Goal: Task Accomplishment & Management: Manage account settings

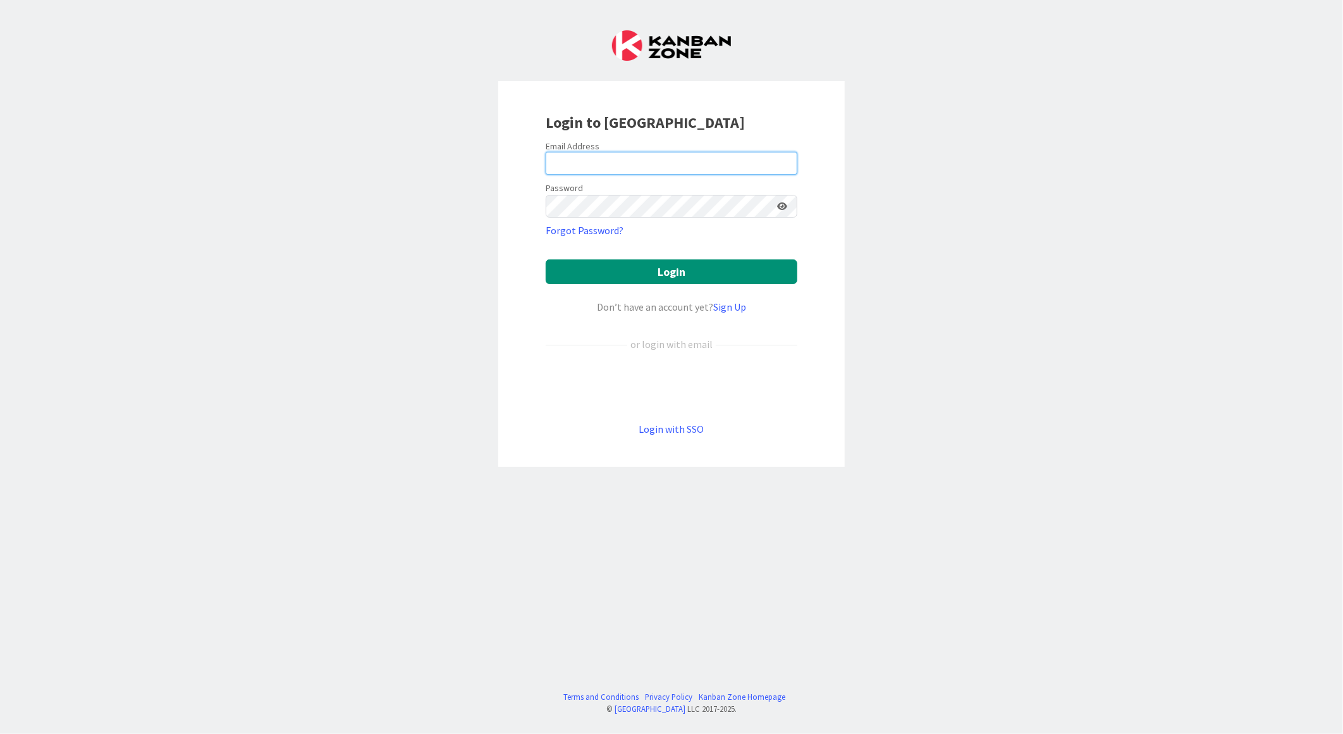
click at [606, 160] on input "email" at bounding box center [672, 163] width 252 height 23
type input "[EMAIL_ADDRESS][PERSON_NAME][DOMAIN_NAME]"
click at [546, 259] on button "Login" at bounding box center [672, 271] width 252 height 25
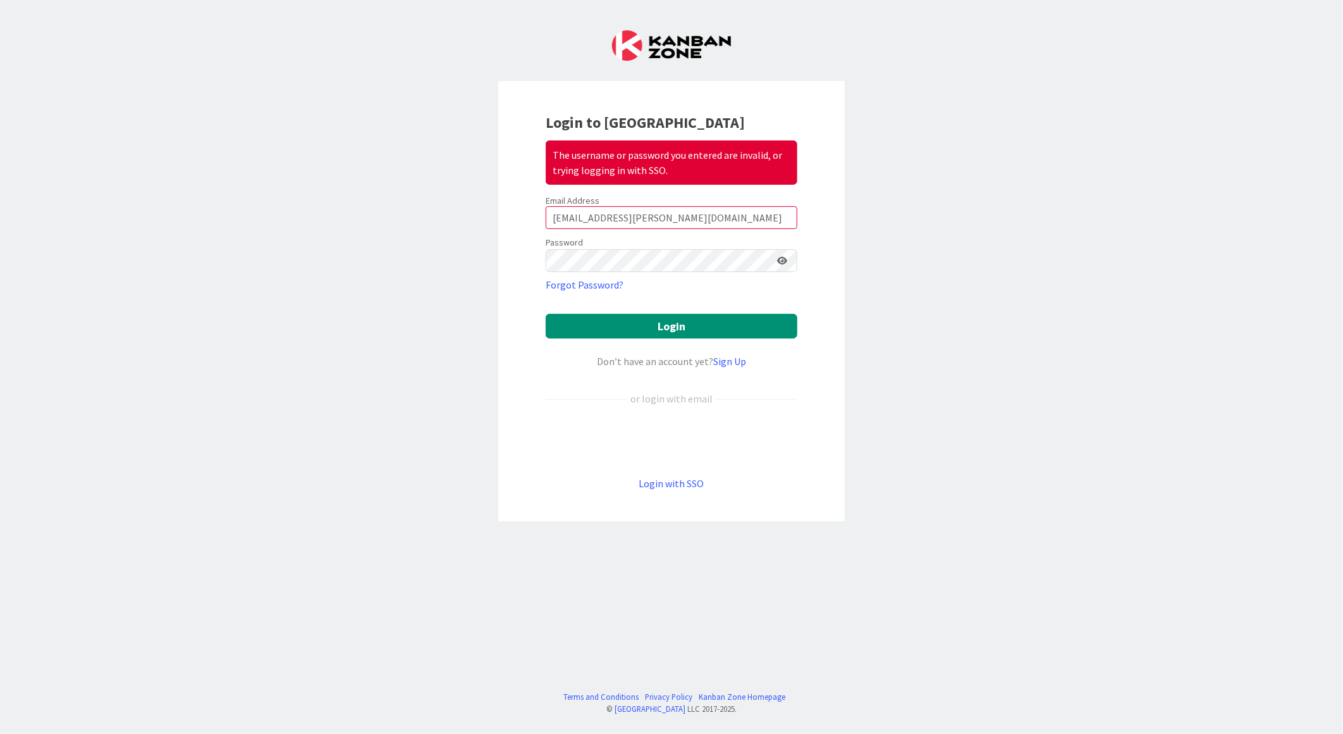
click at [785, 260] on icon at bounding box center [782, 260] width 10 height 9
click at [416, 261] on div "Login to Kanban Zone The username or password you entered are invalid, or tryin…" at bounding box center [671, 367] width 1343 height 734
click at [784, 262] on icon at bounding box center [781, 260] width 11 height 9
click at [546, 314] on button "Login" at bounding box center [672, 326] width 252 height 25
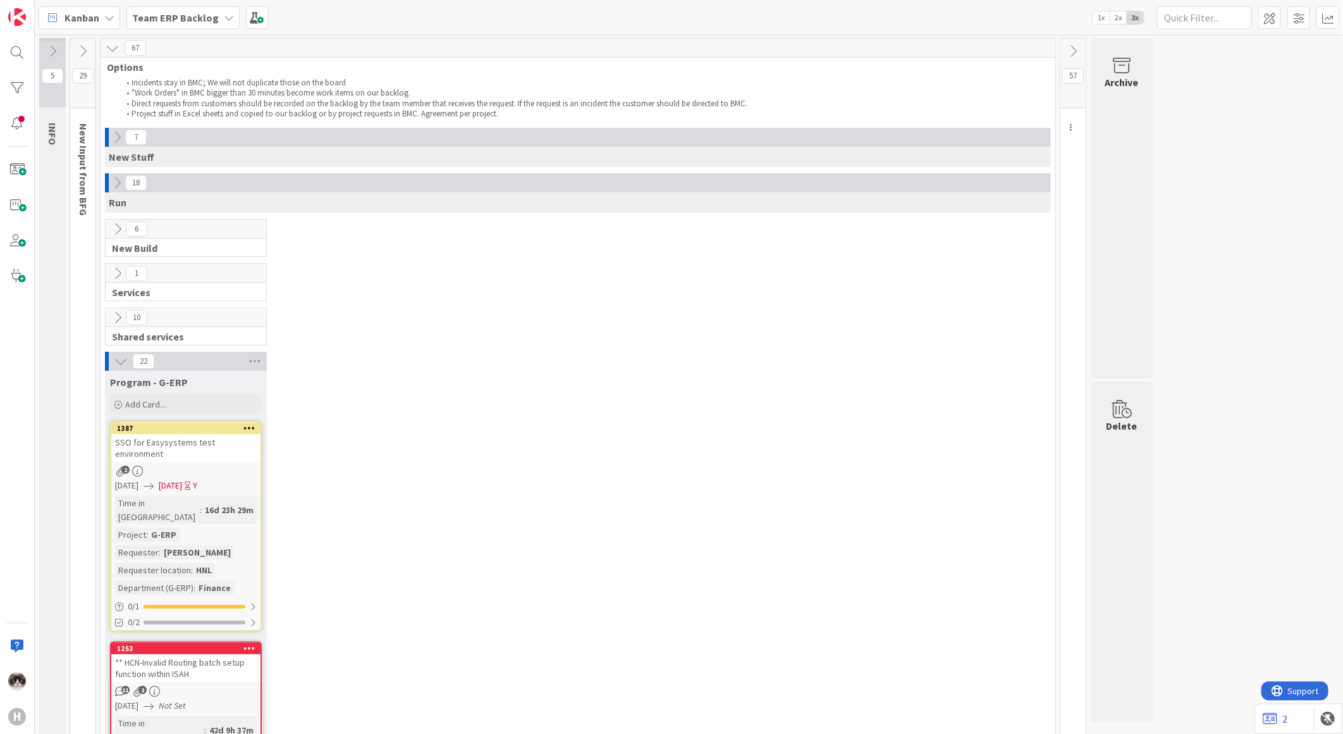
click at [114, 142] on icon at bounding box center [117, 137] width 14 height 14
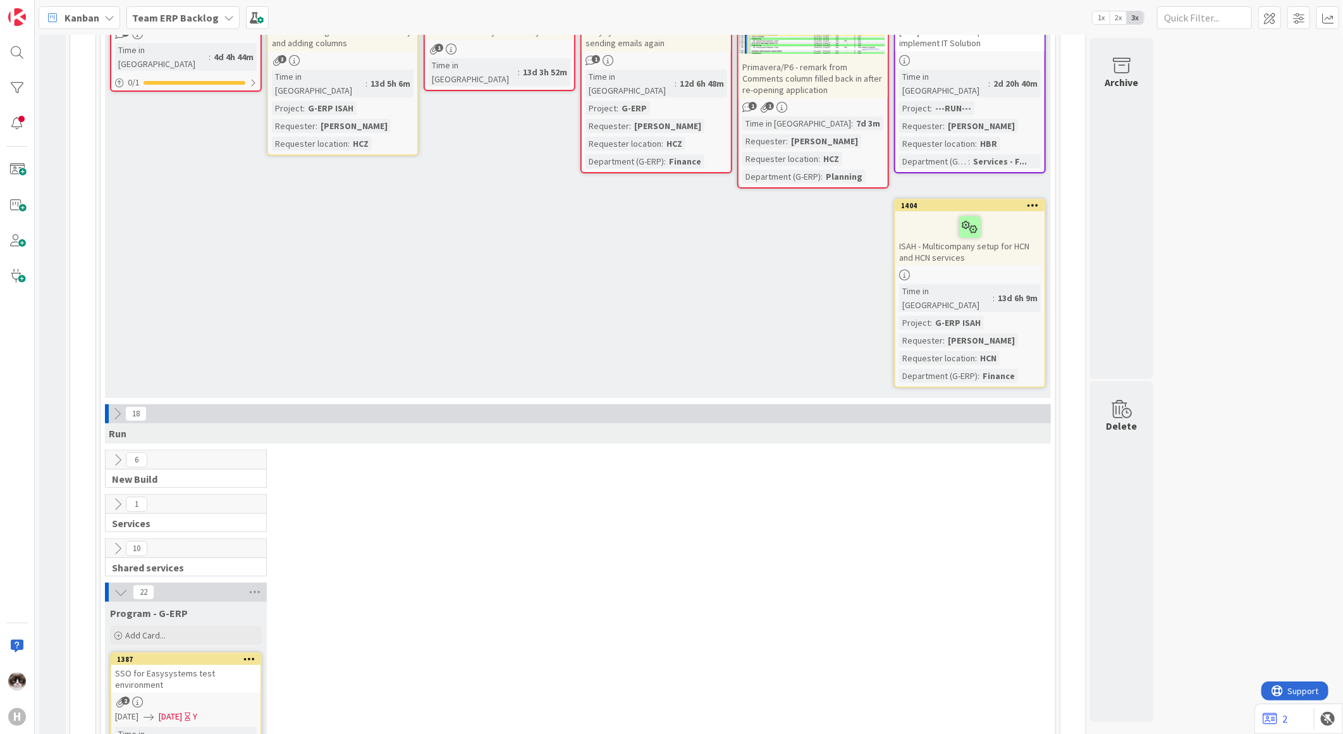
scroll to position [281, 0]
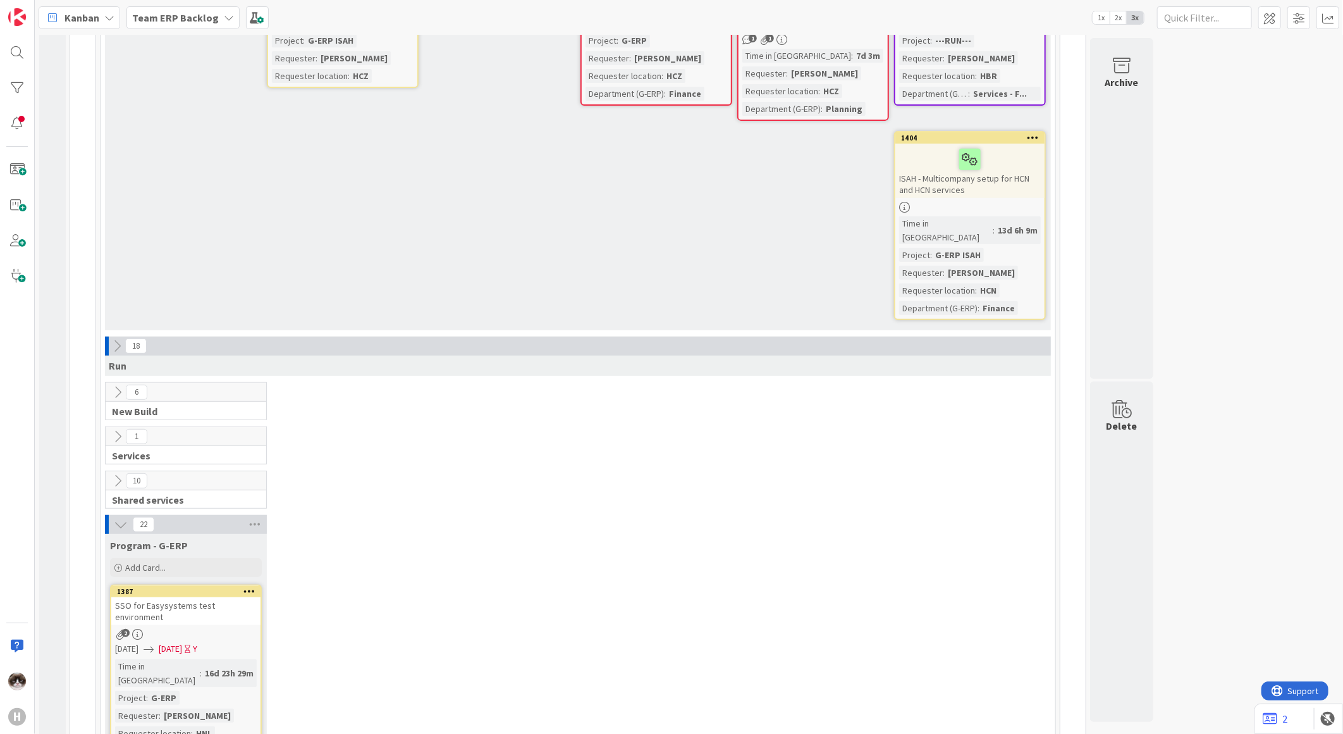
click at [117, 385] on icon at bounding box center [118, 392] width 14 height 14
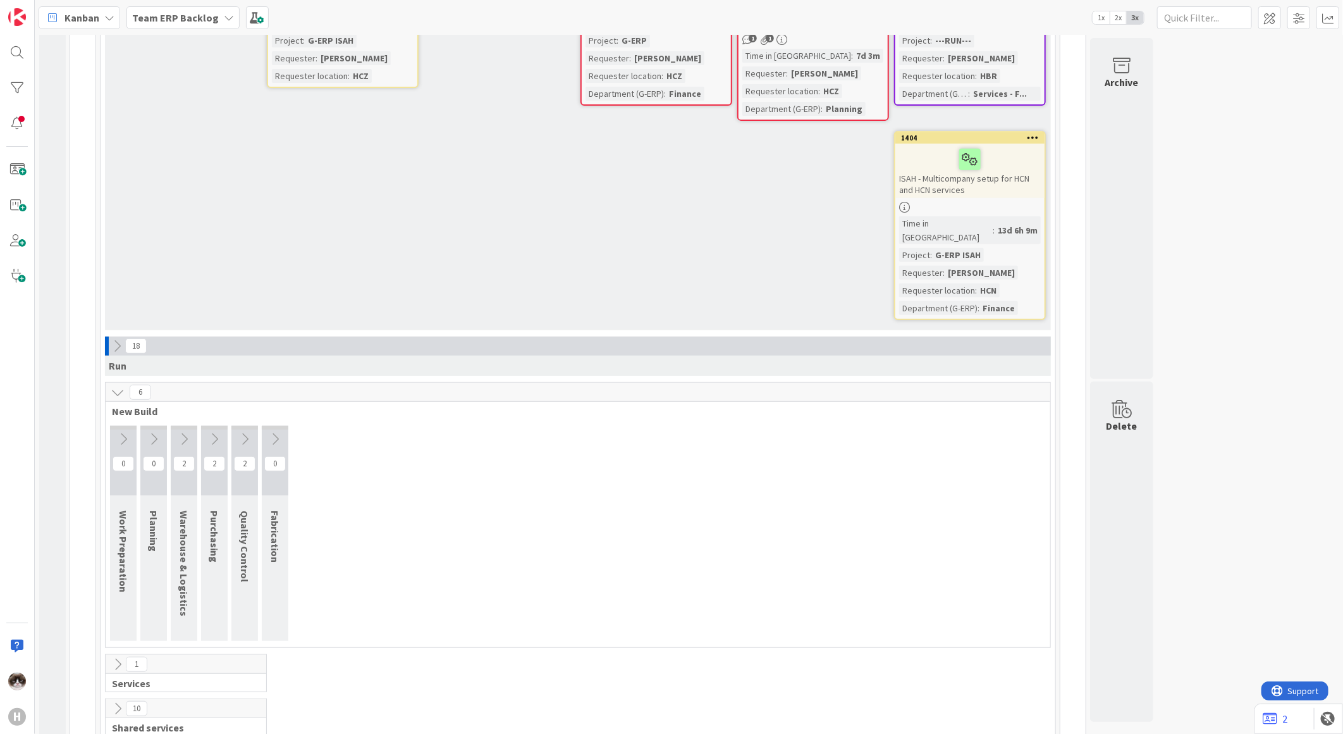
click at [117, 385] on icon at bounding box center [118, 392] width 14 height 14
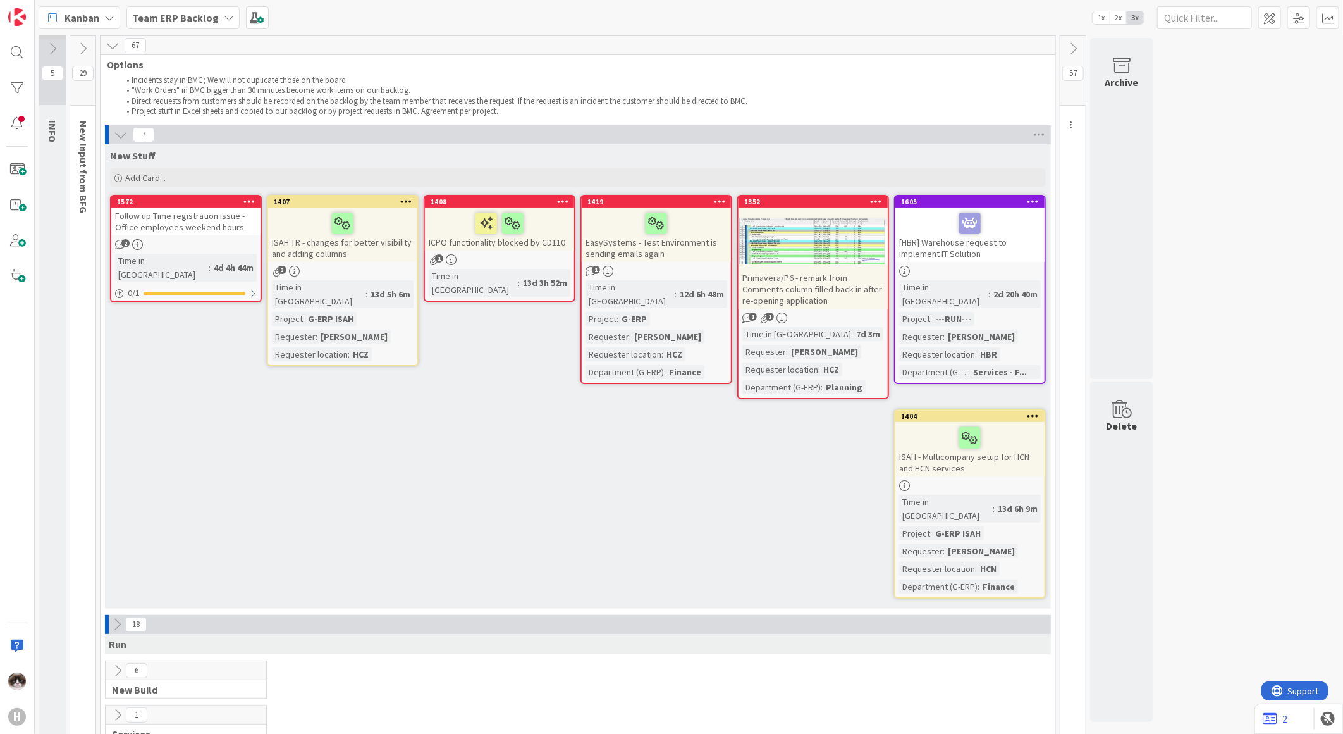
scroll to position [0, 0]
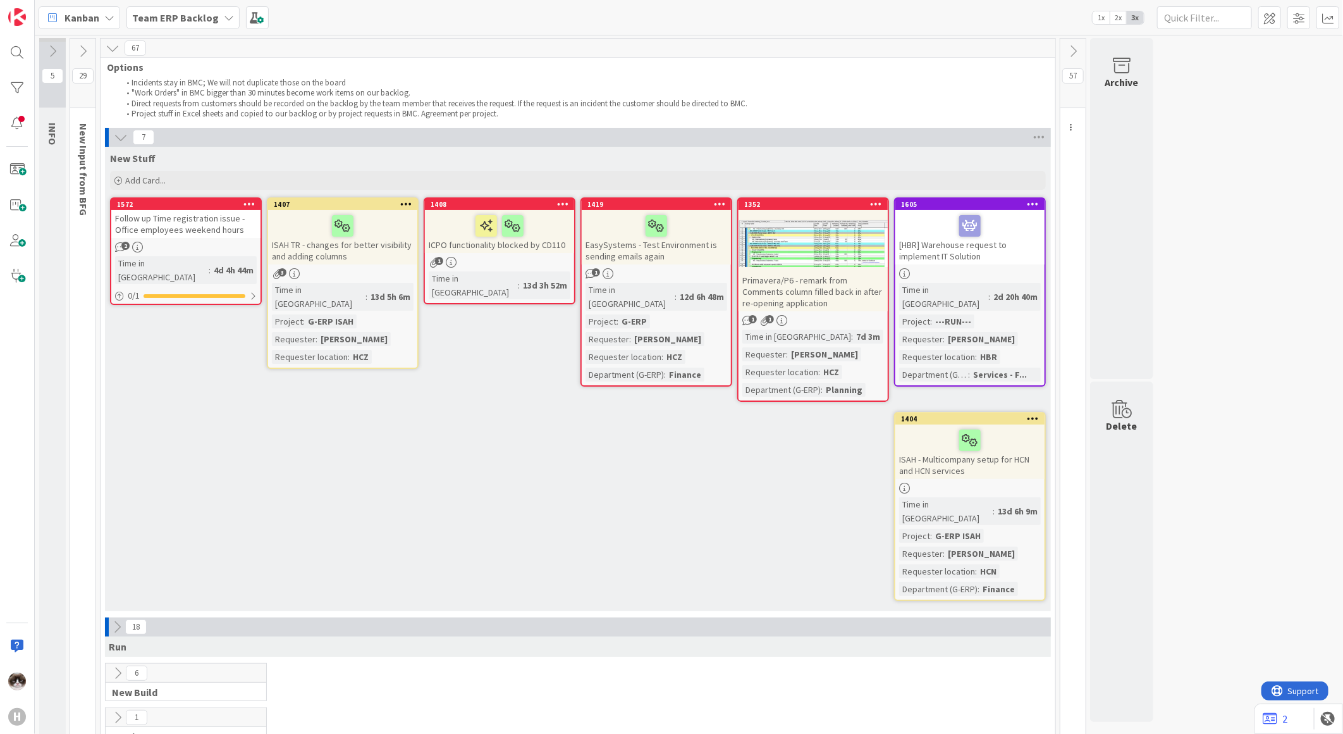
click at [85, 52] on icon at bounding box center [83, 51] width 14 height 14
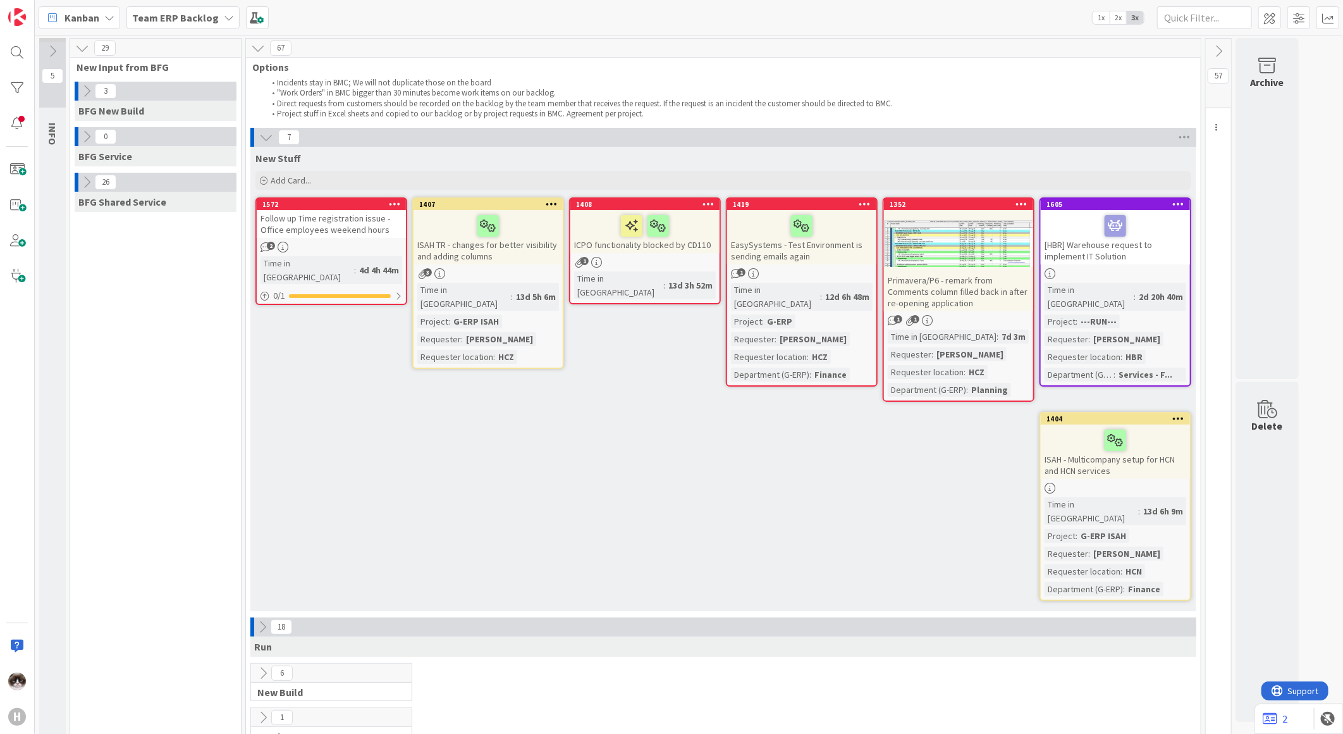
click at [89, 89] on icon at bounding box center [87, 91] width 14 height 14
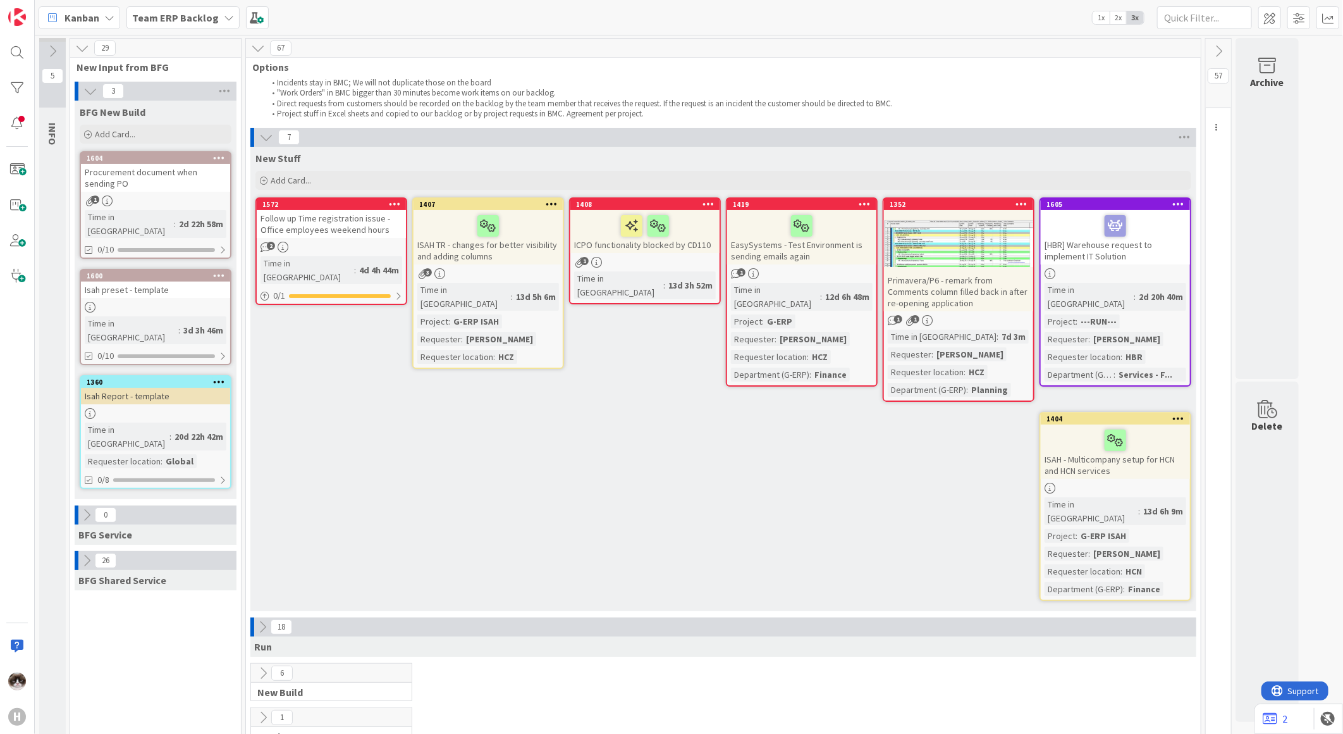
click at [83, 508] on icon at bounding box center [87, 515] width 14 height 14
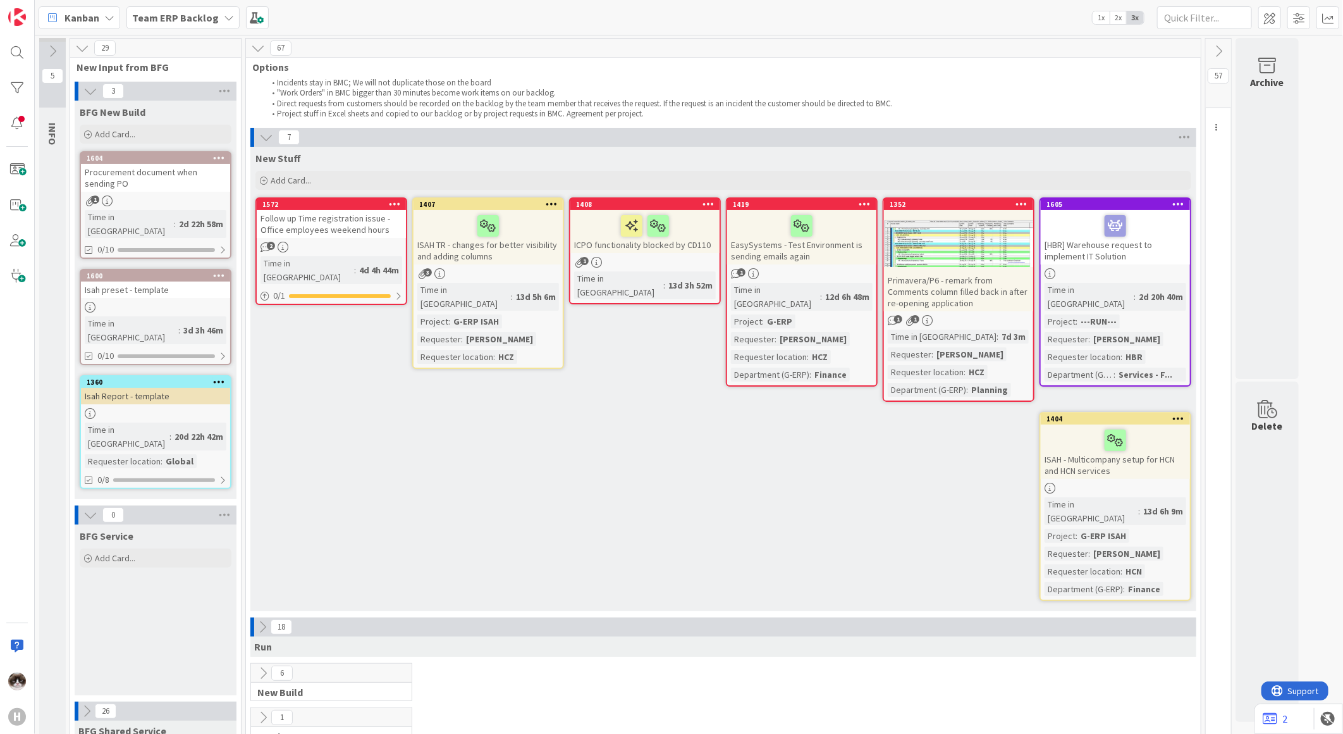
click at [85, 704] on icon at bounding box center [87, 711] width 14 height 14
click at [1218, 44] on icon at bounding box center [1219, 51] width 14 height 14
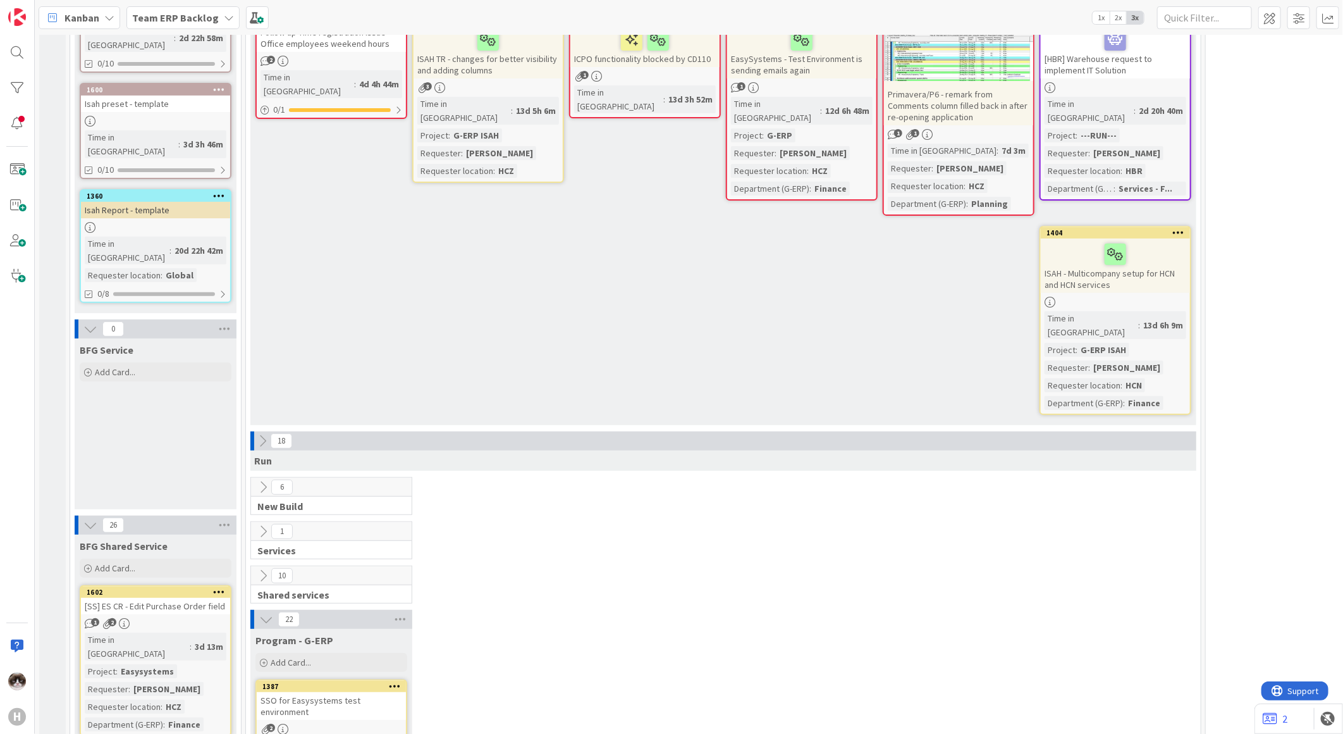
scroll to position [211, 0]
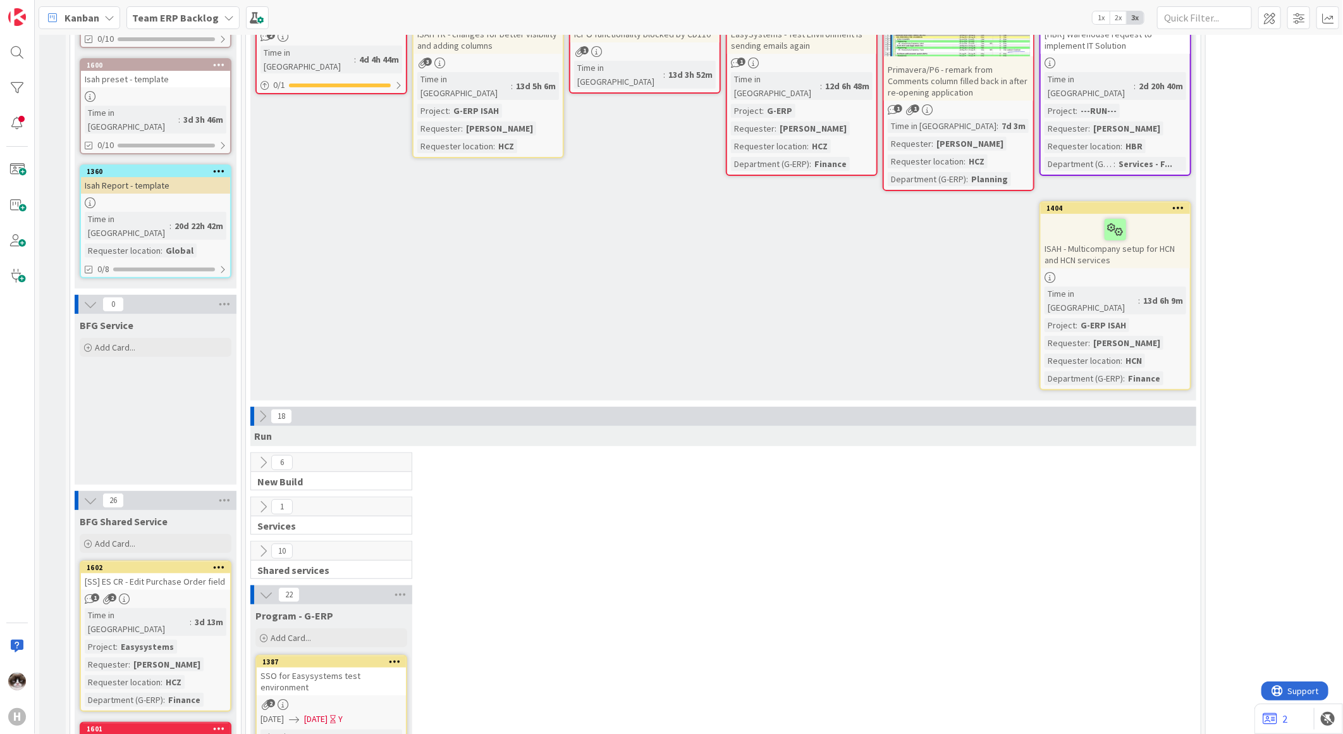
click at [258, 455] on icon at bounding box center [263, 462] width 14 height 14
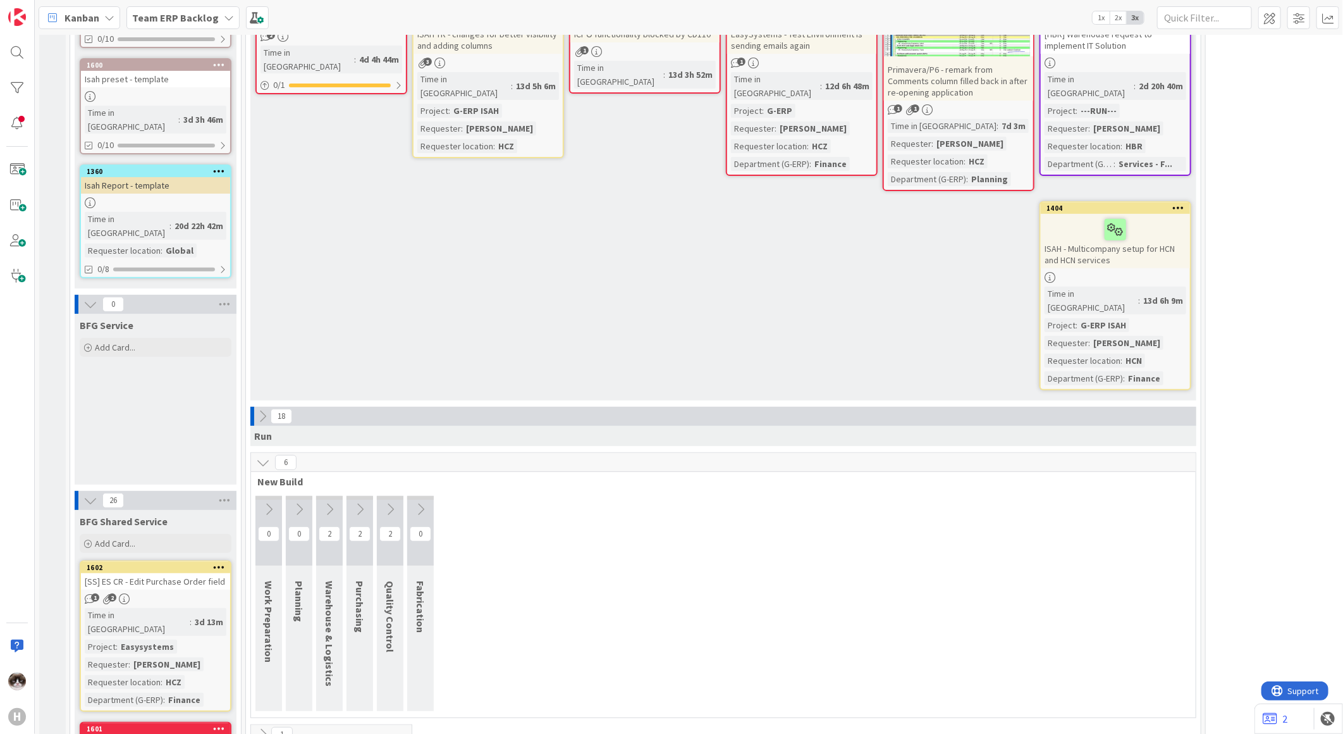
click at [257, 455] on icon at bounding box center [263, 462] width 14 height 14
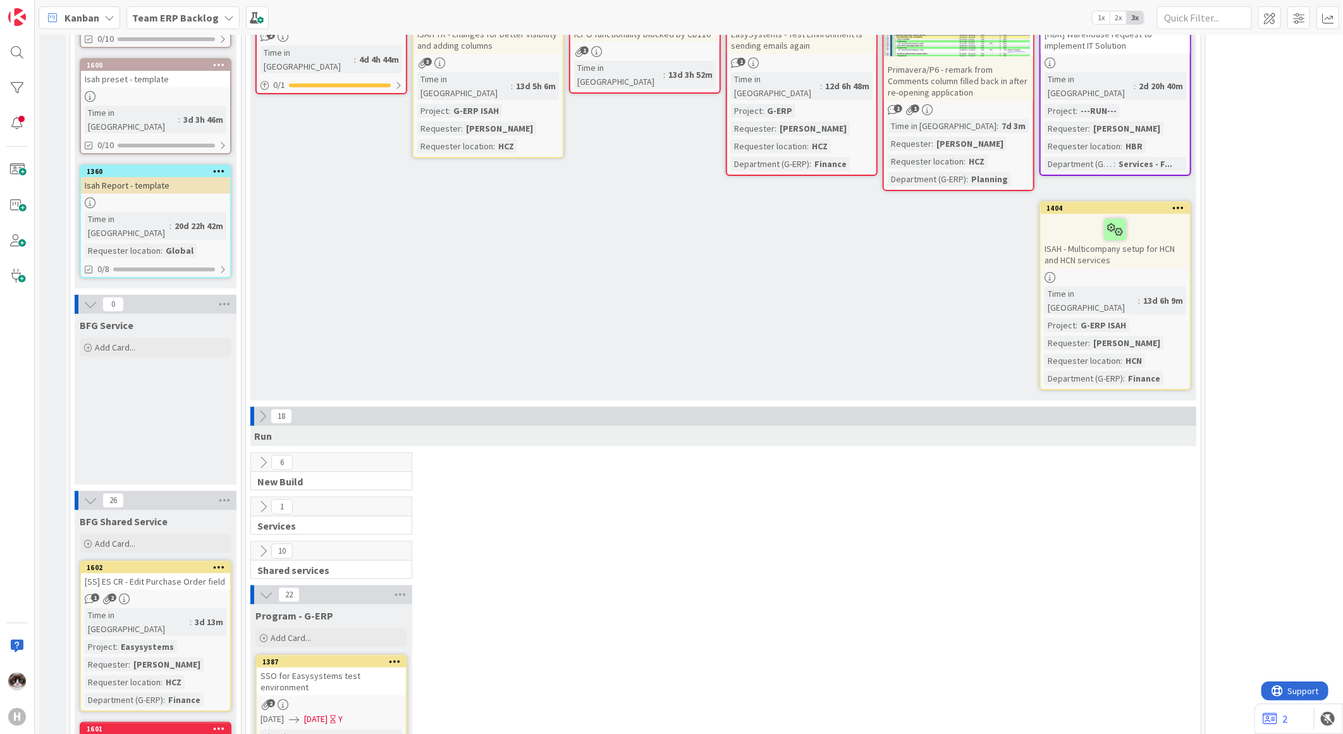
click at [249, 407] on div "18 Run" at bounding box center [724, 430] width 950 height 46
click at [256, 409] on icon at bounding box center [263, 416] width 14 height 14
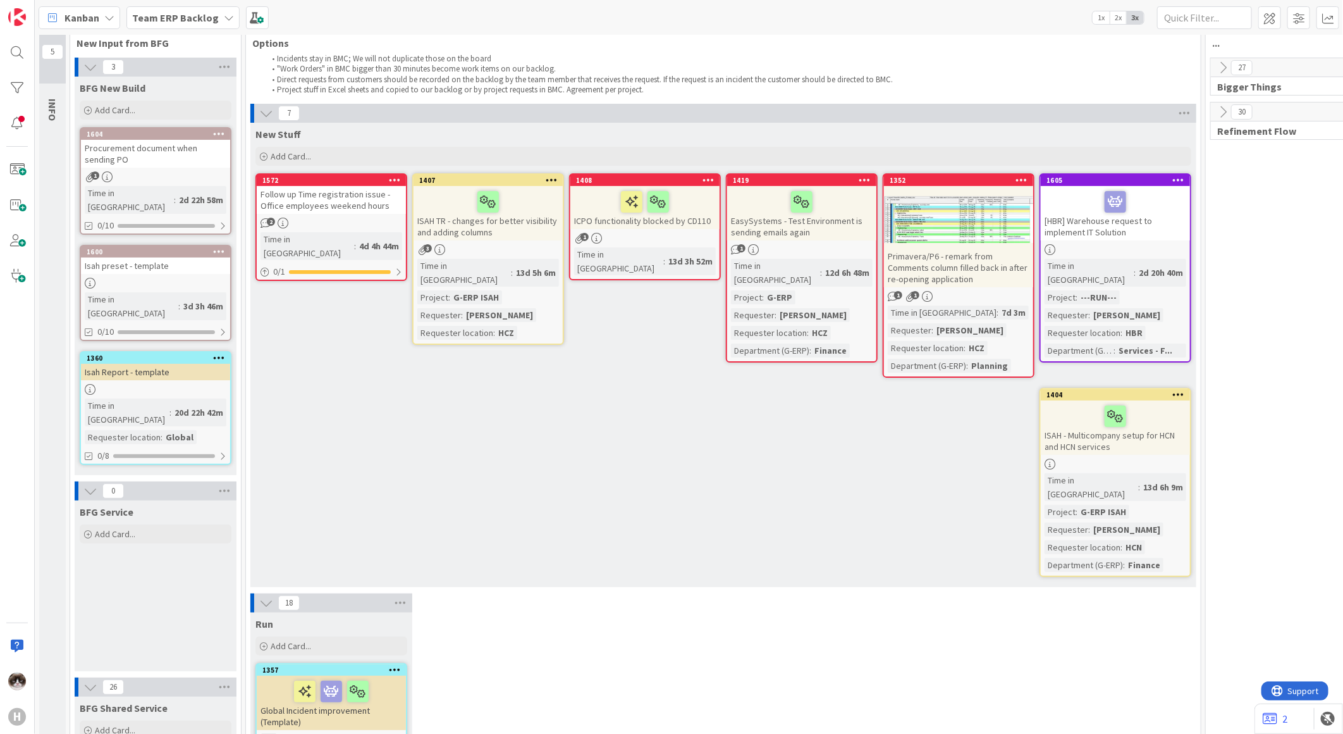
scroll to position [0, 0]
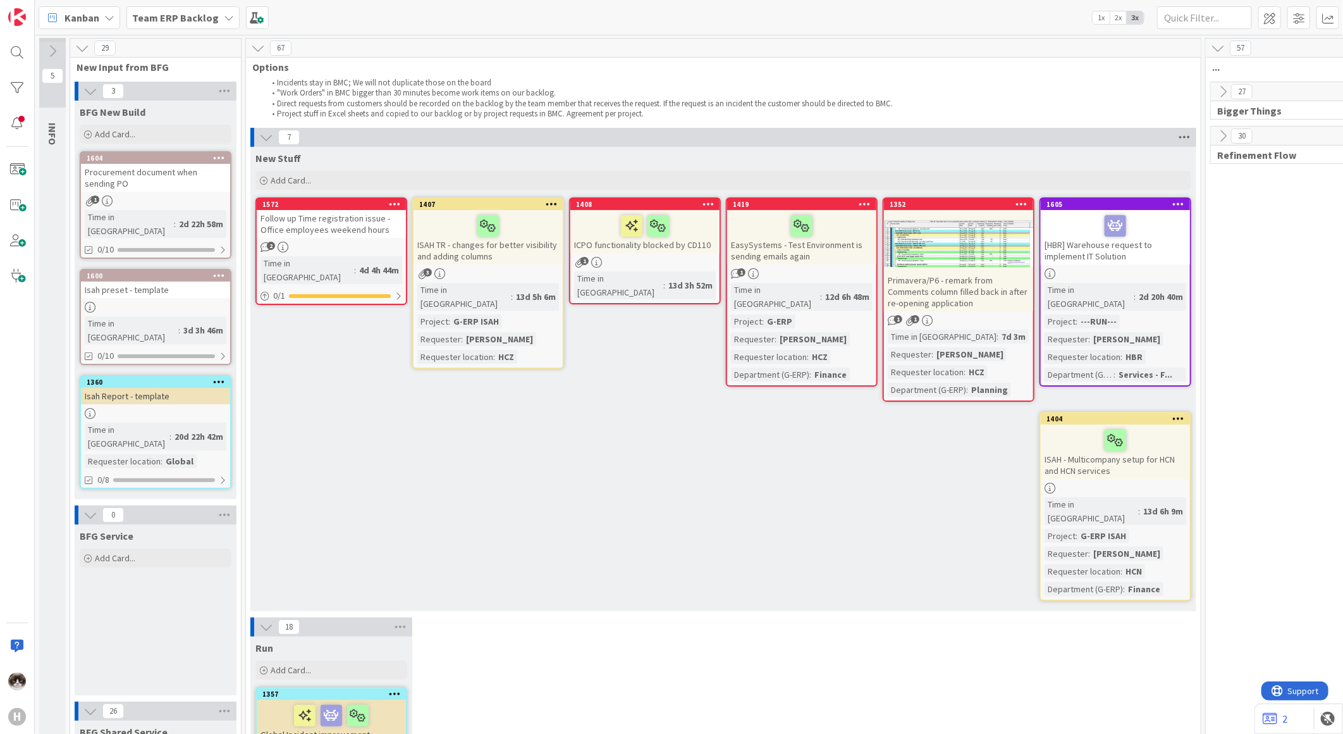
click at [1181, 137] on icon at bounding box center [1184, 137] width 16 height 19
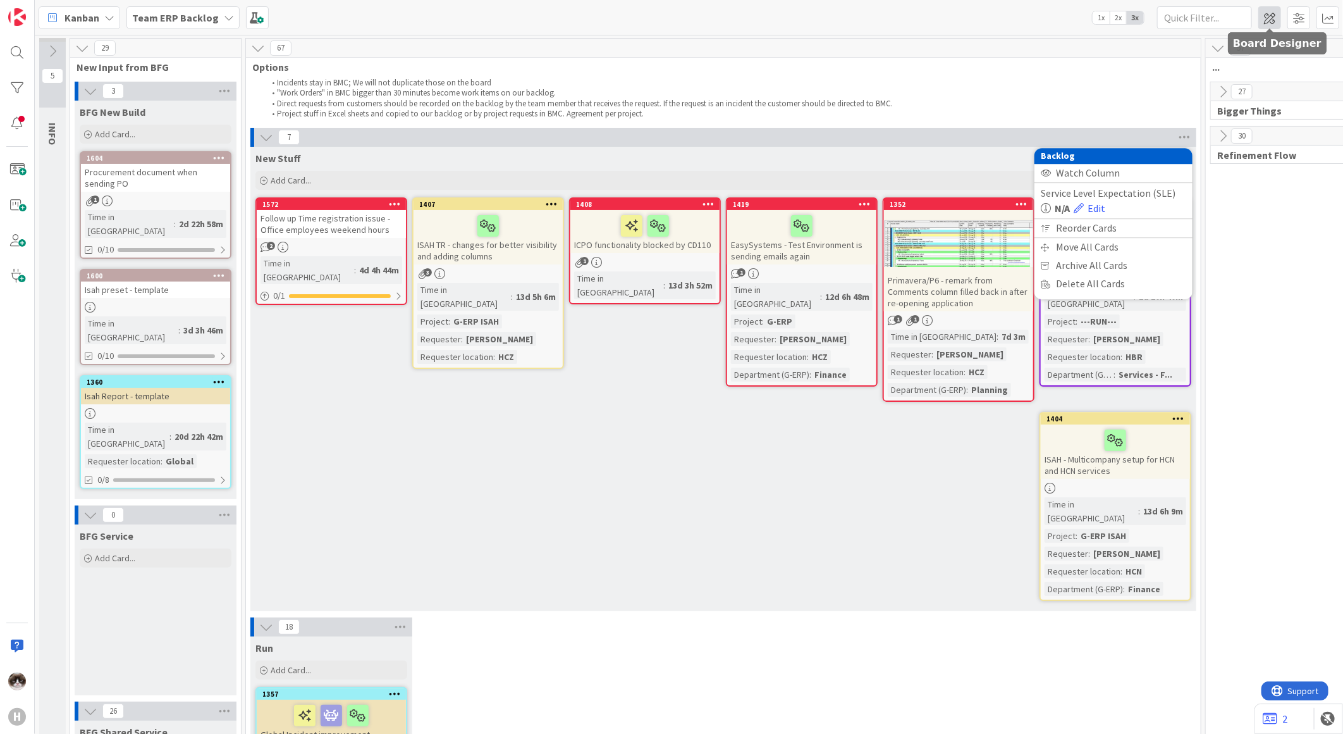
click at [1271, 17] on span at bounding box center [1270, 17] width 23 height 23
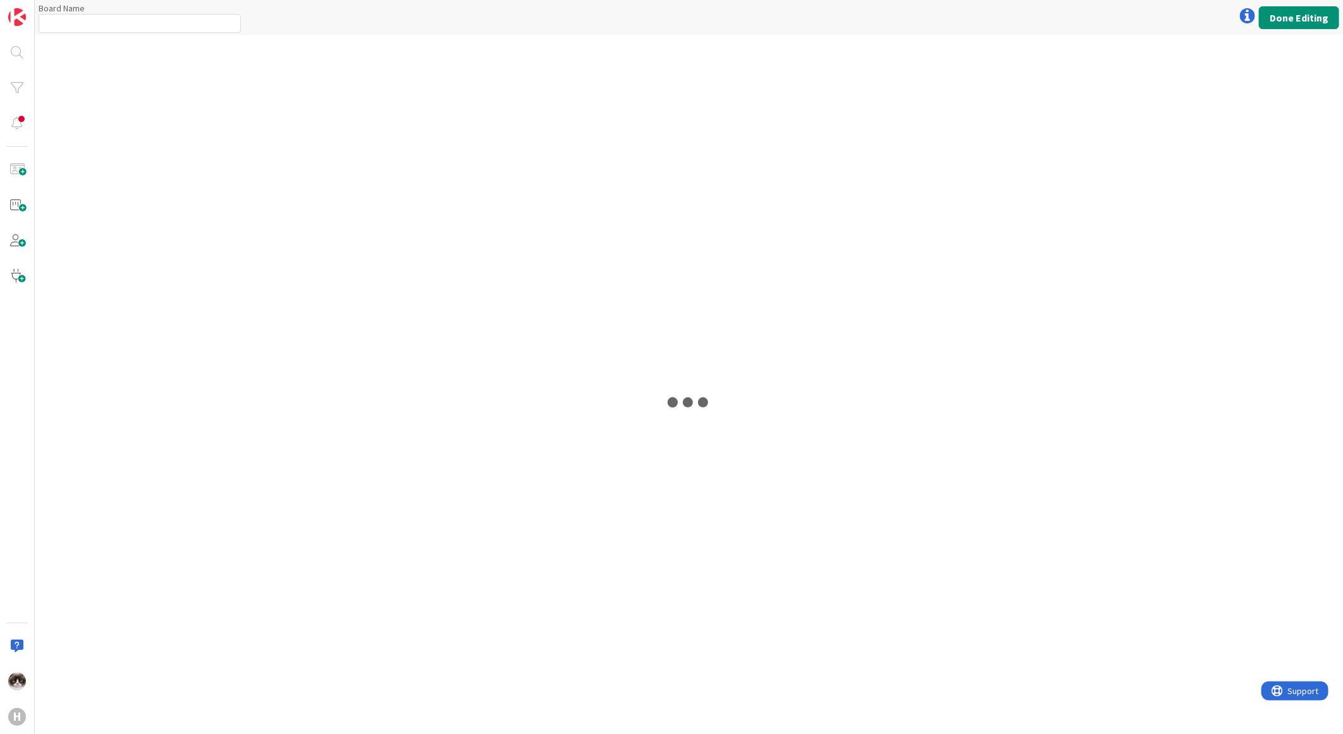
type input "Team ERP Backlog"
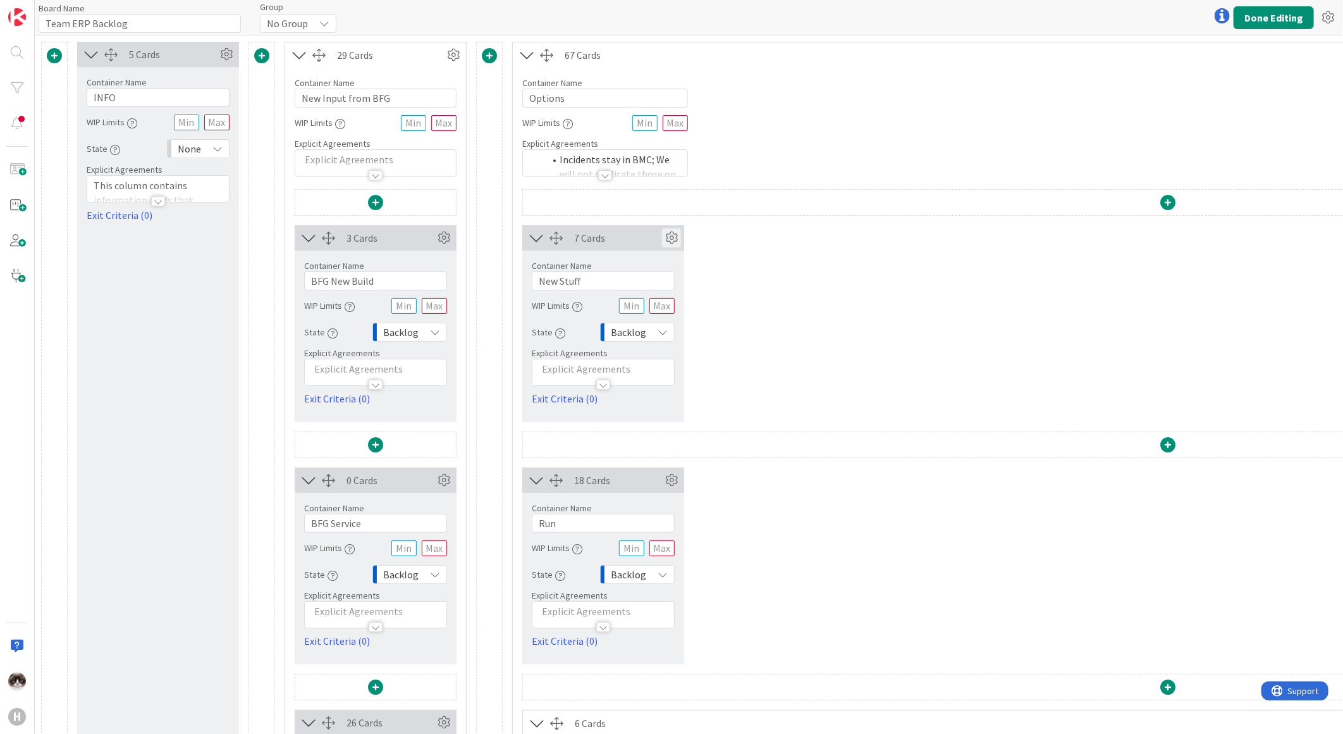
click at [672, 242] on icon at bounding box center [671, 237] width 19 height 19
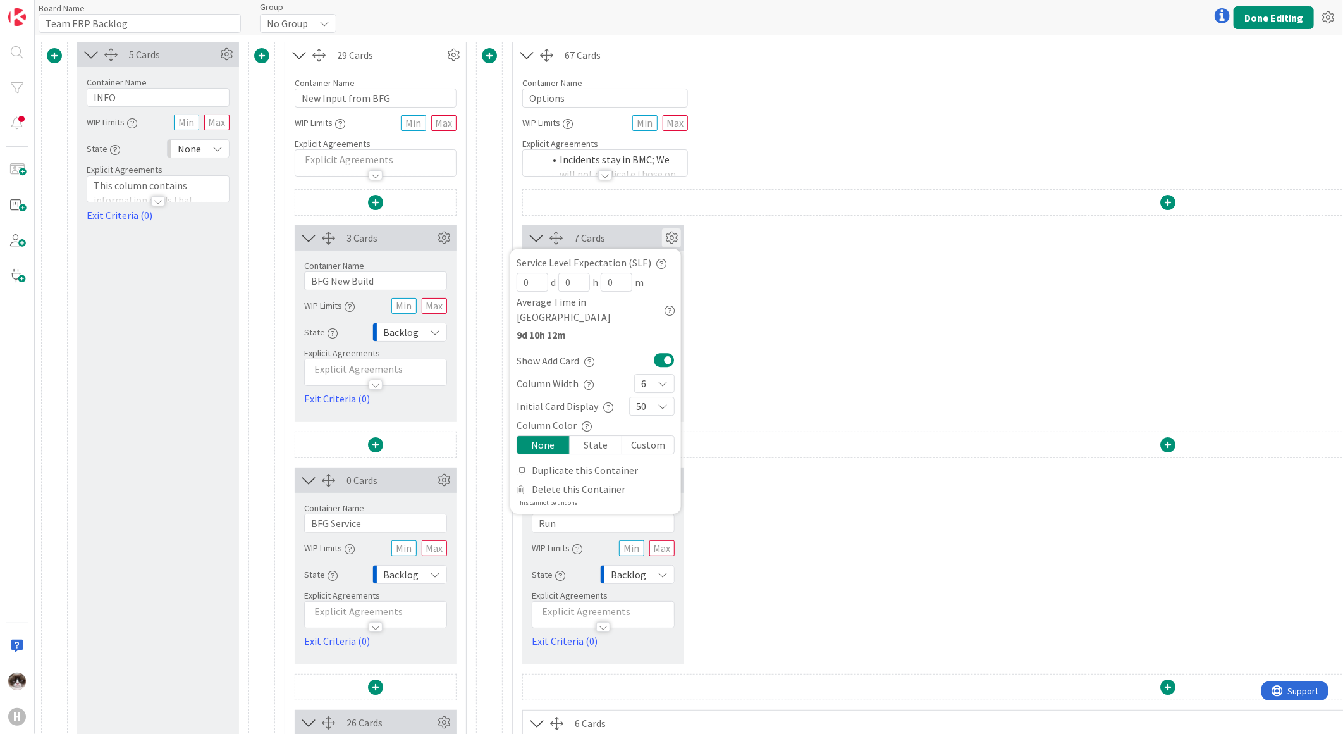
click at [660, 378] on icon at bounding box center [663, 383] width 10 height 10
click at [665, 424] on span "2" at bounding box center [663, 433] width 10 height 19
click at [826, 333] on div "7 Cards Service Level Expectation (SLE) 0 d 0 h 0 m Average Time in Column 9d 1…" at bounding box center [1168, 323] width 1292 height 197
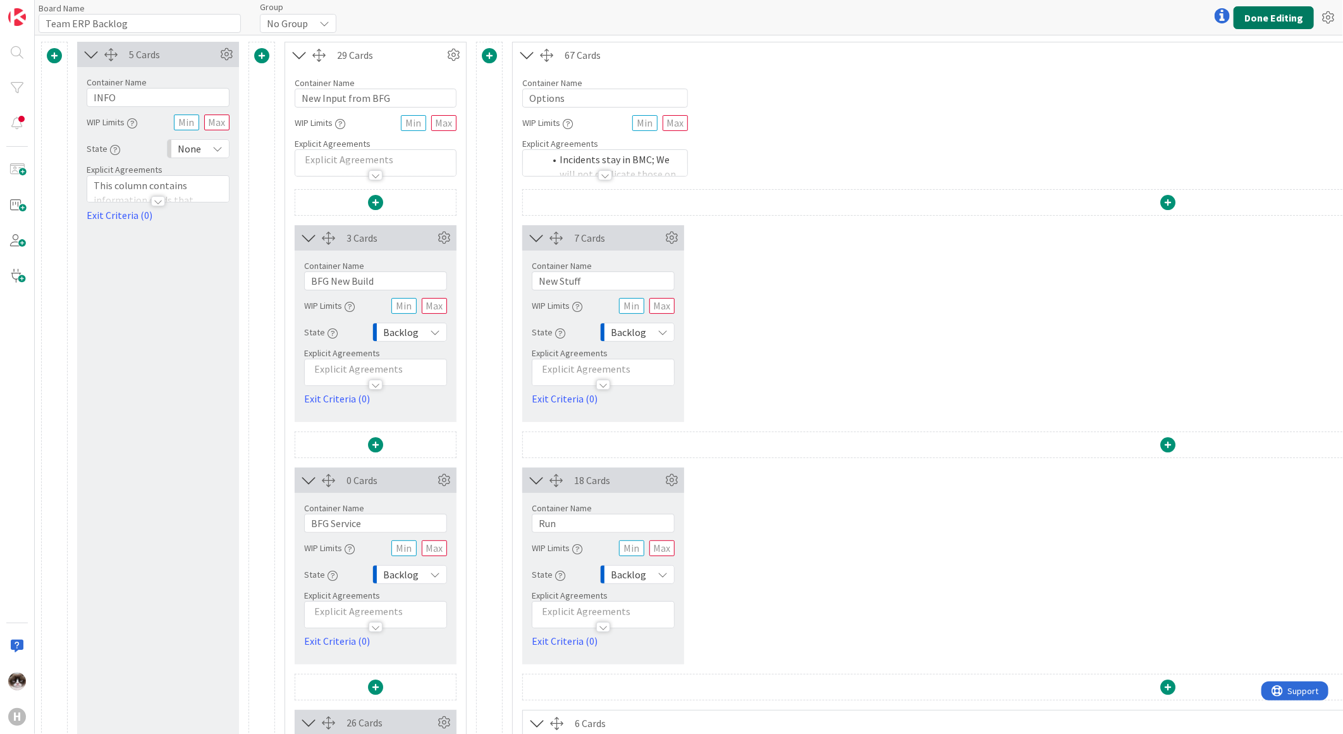
click at [1282, 22] on button "Done Editing" at bounding box center [1274, 17] width 80 height 23
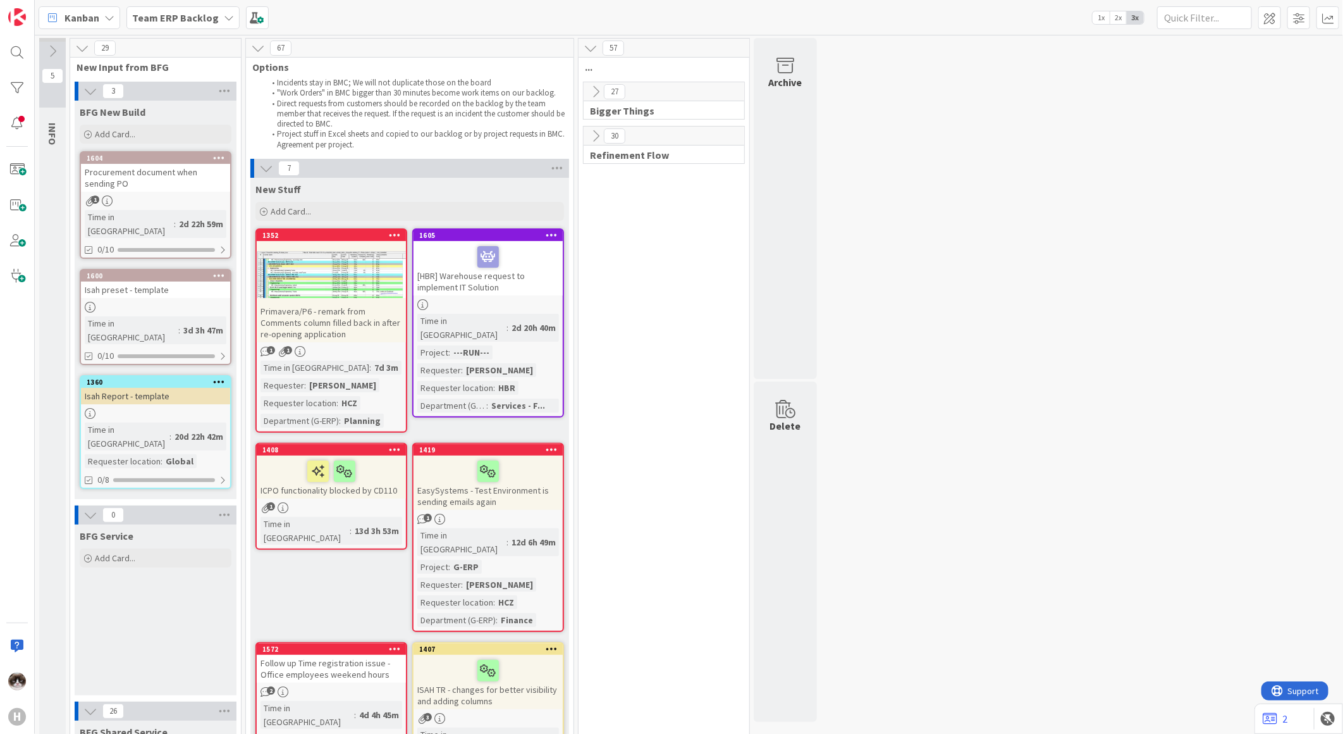
click at [595, 97] on icon at bounding box center [596, 92] width 14 height 14
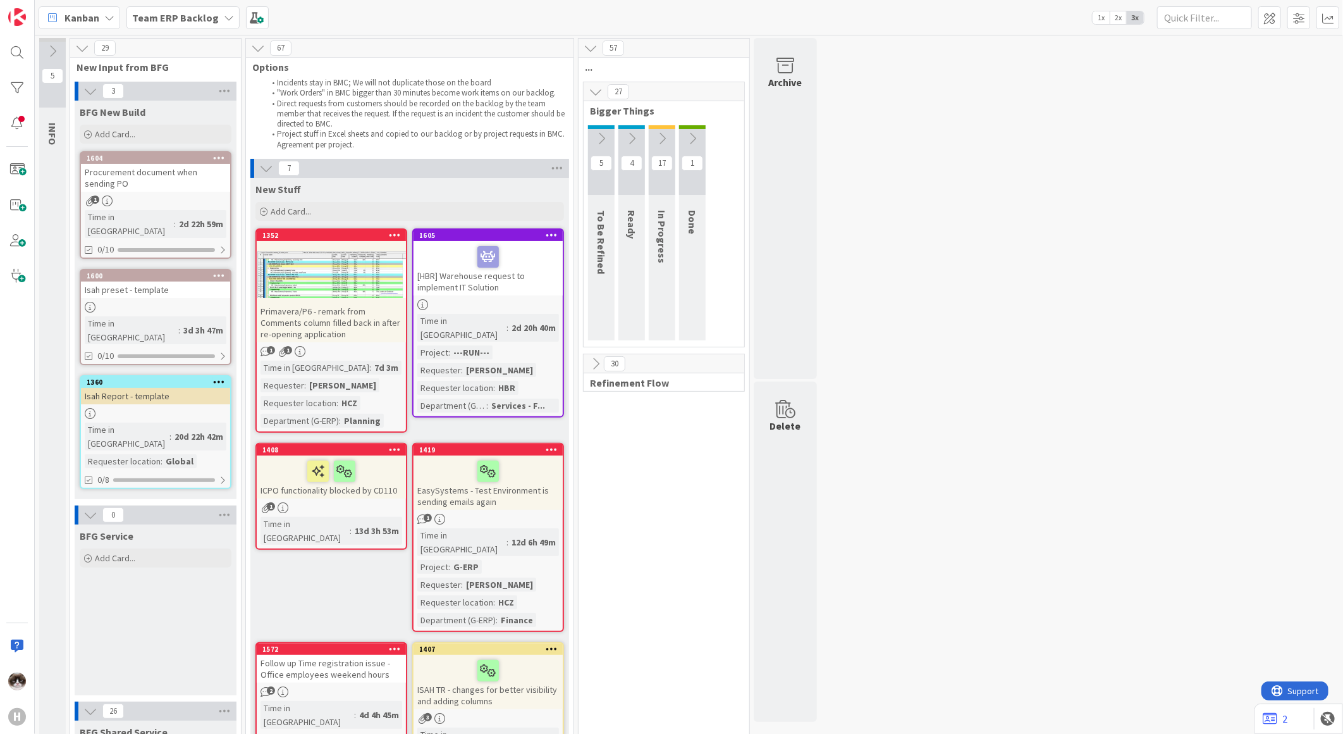
click at [602, 128] on div "5" at bounding box center [601, 160] width 27 height 70
drag, startPoint x: 602, startPoint y: 128, endPoint x: 605, endPoint y: 135, distance: 7.6
click at [605, 135] on icon at bounding box center [602, 139] width 14 height 14
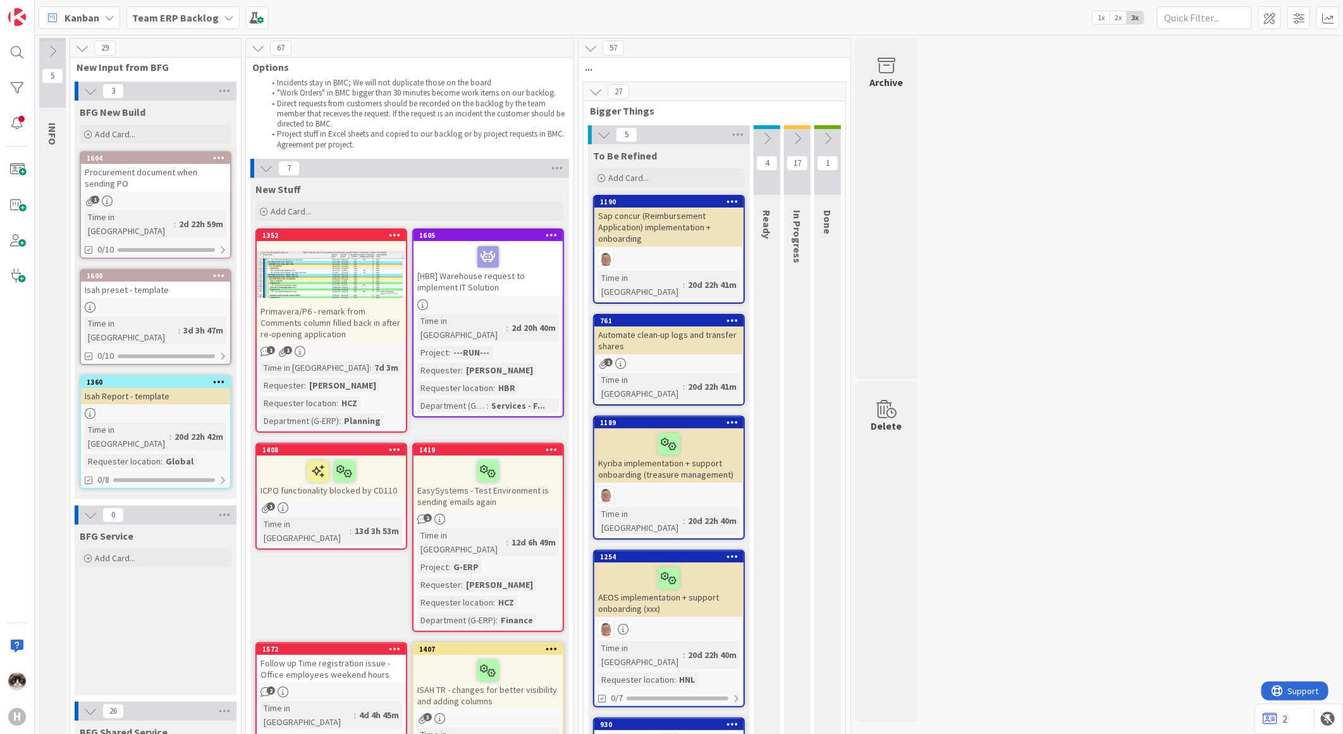
click at [772, 132] on icon at bounding box center [767, 139] width 14 height 14
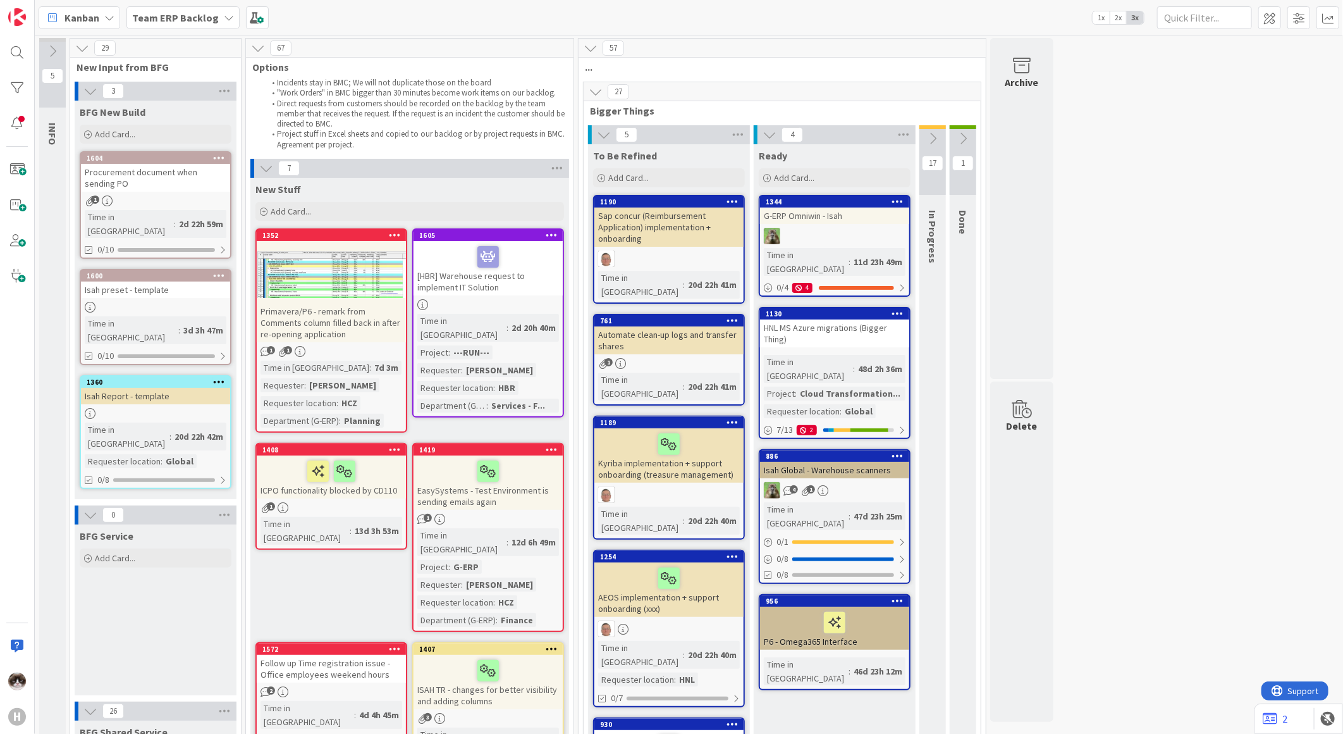
click at [931, 133] on icon at bounding box center [933, 139] width 14 height 14
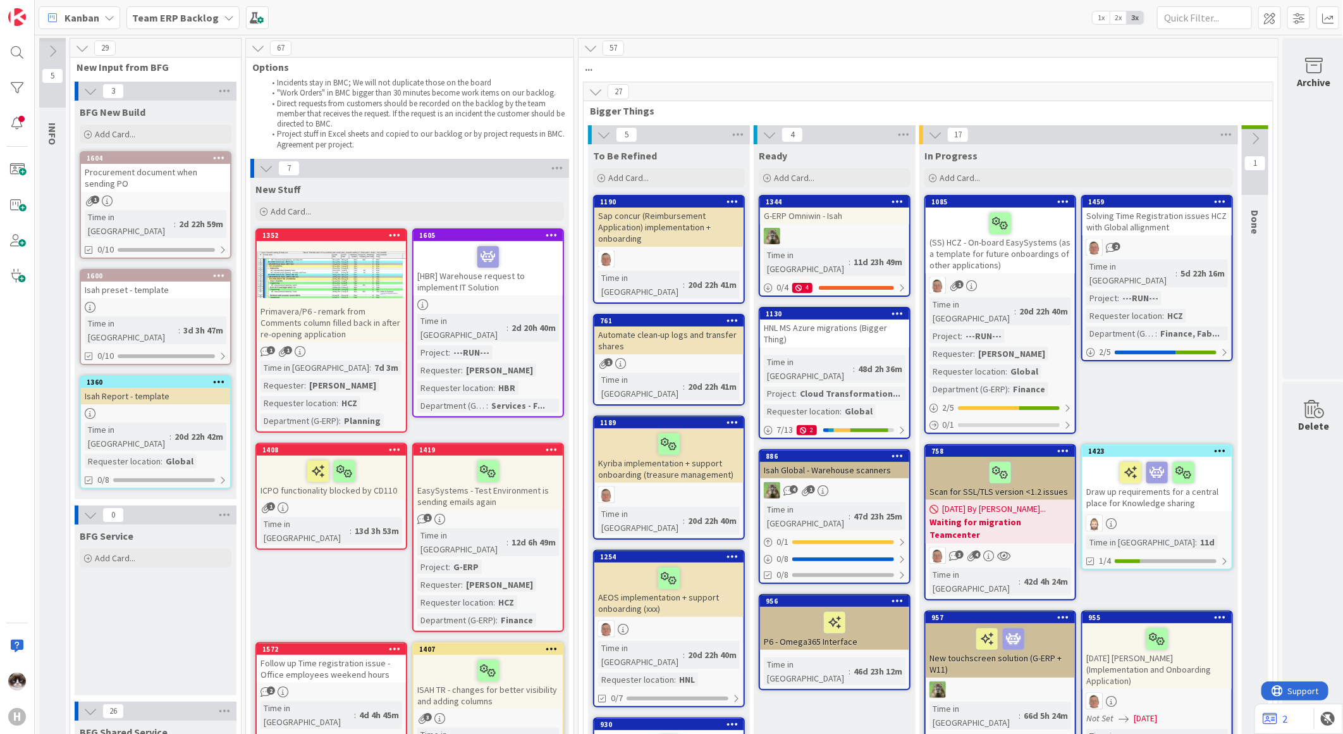
click at [1257, 135] on icon at bounding box center [1256, 139] width 14 height 14
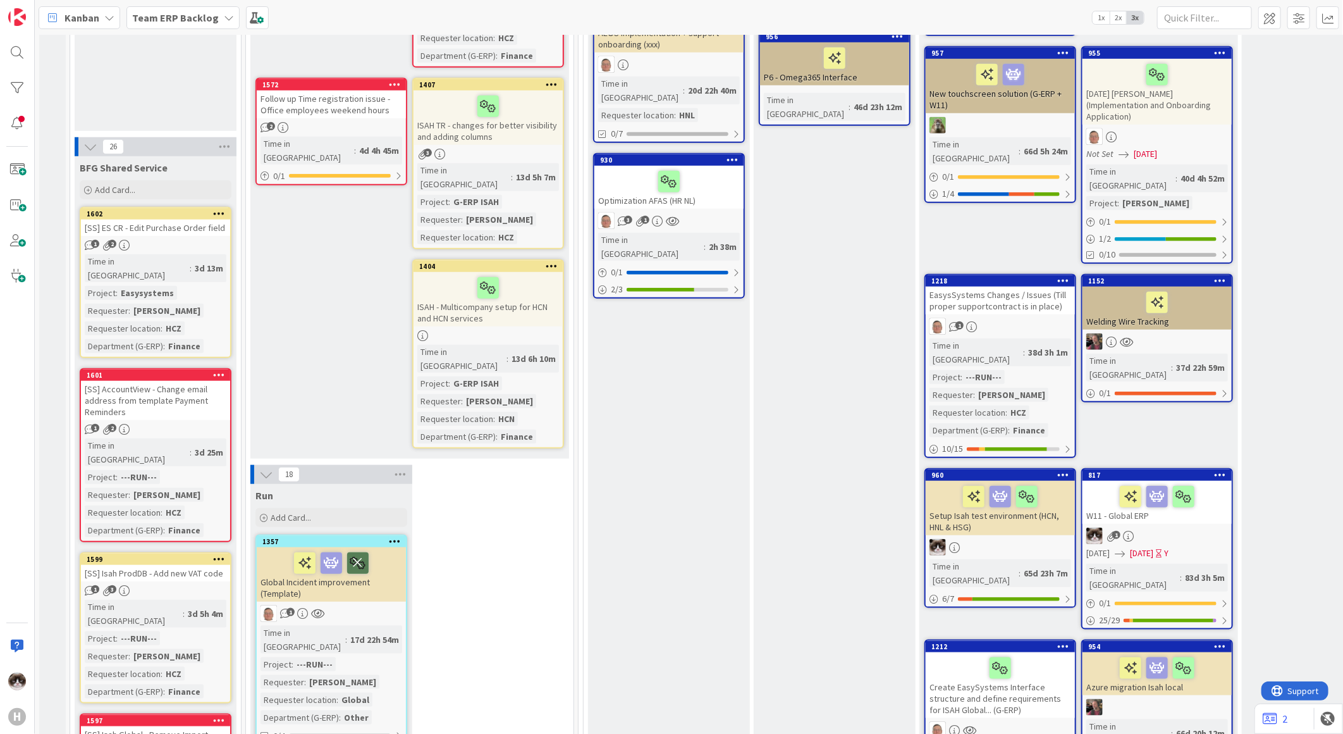
scroll to position [632, 0]
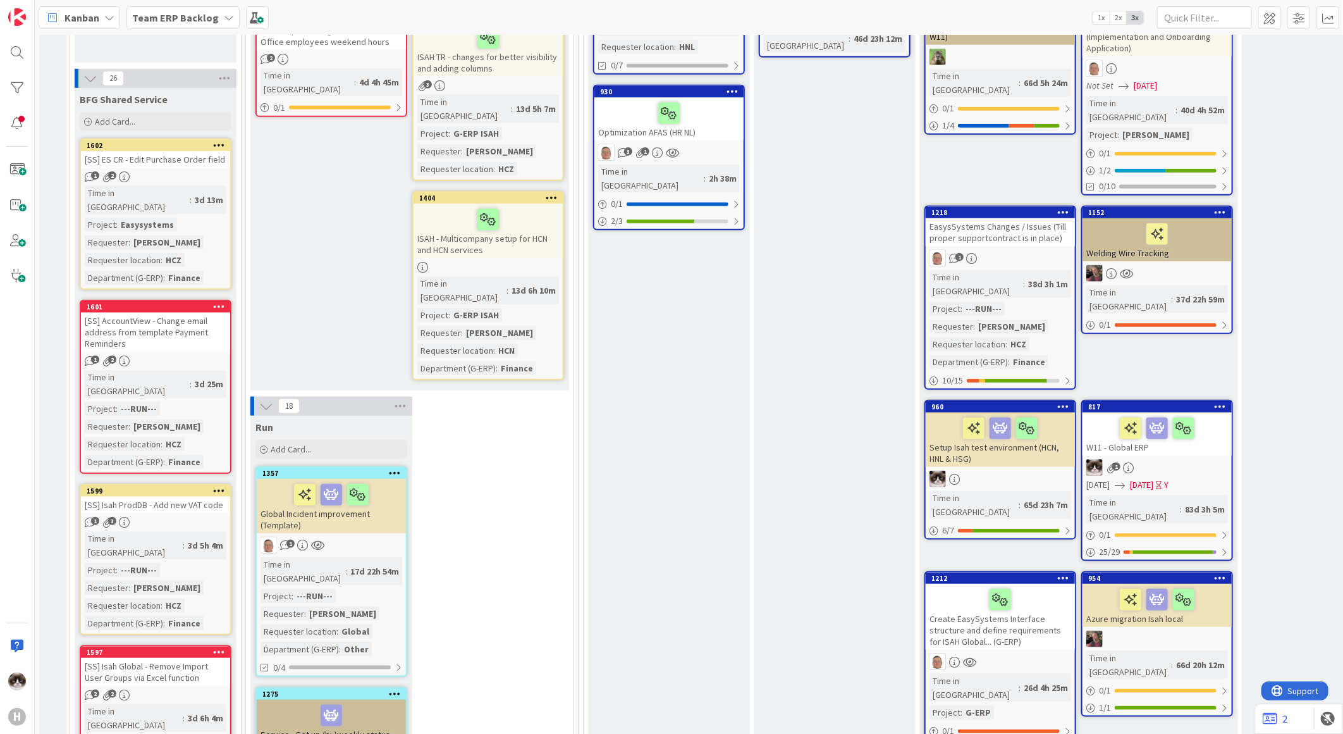
click at [262, 399] on icon at bounding box center [266, 406] width 14 height 14
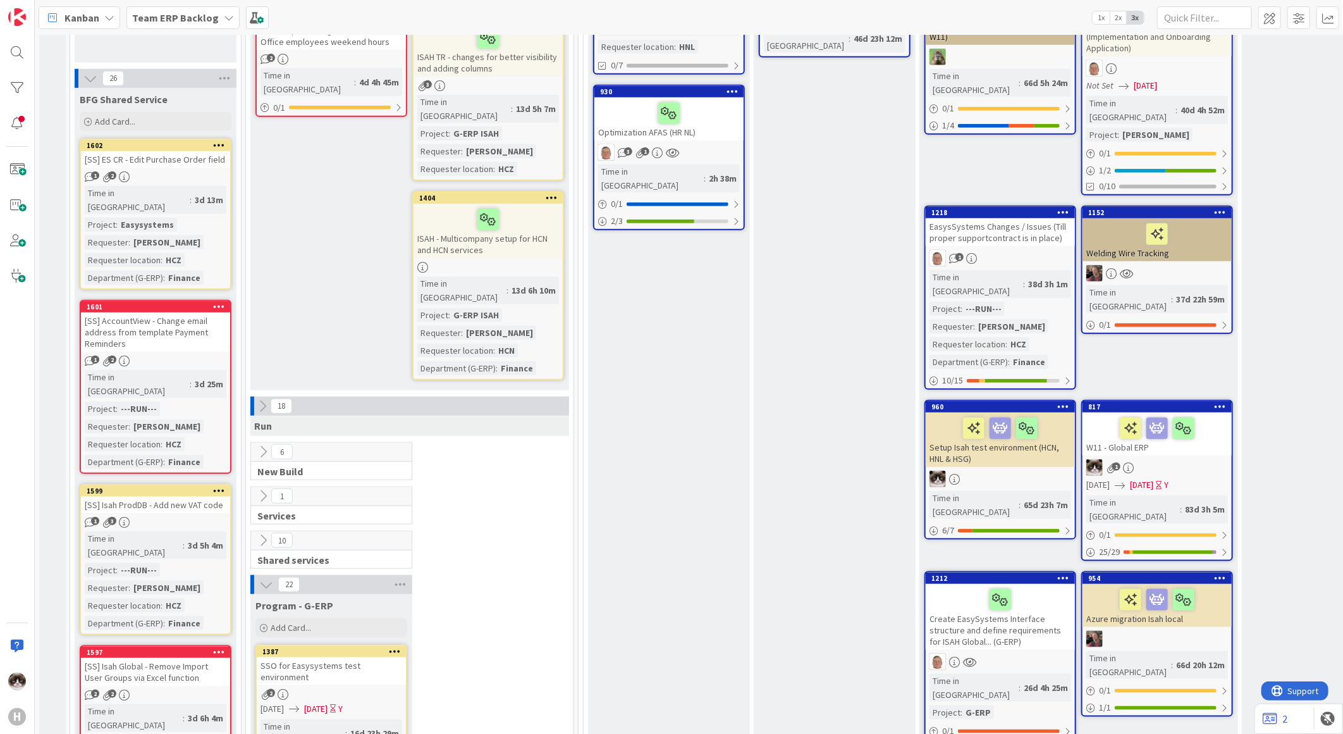
click at [263, 399] on icon at bounding box center [263, 406] width 14 height 14
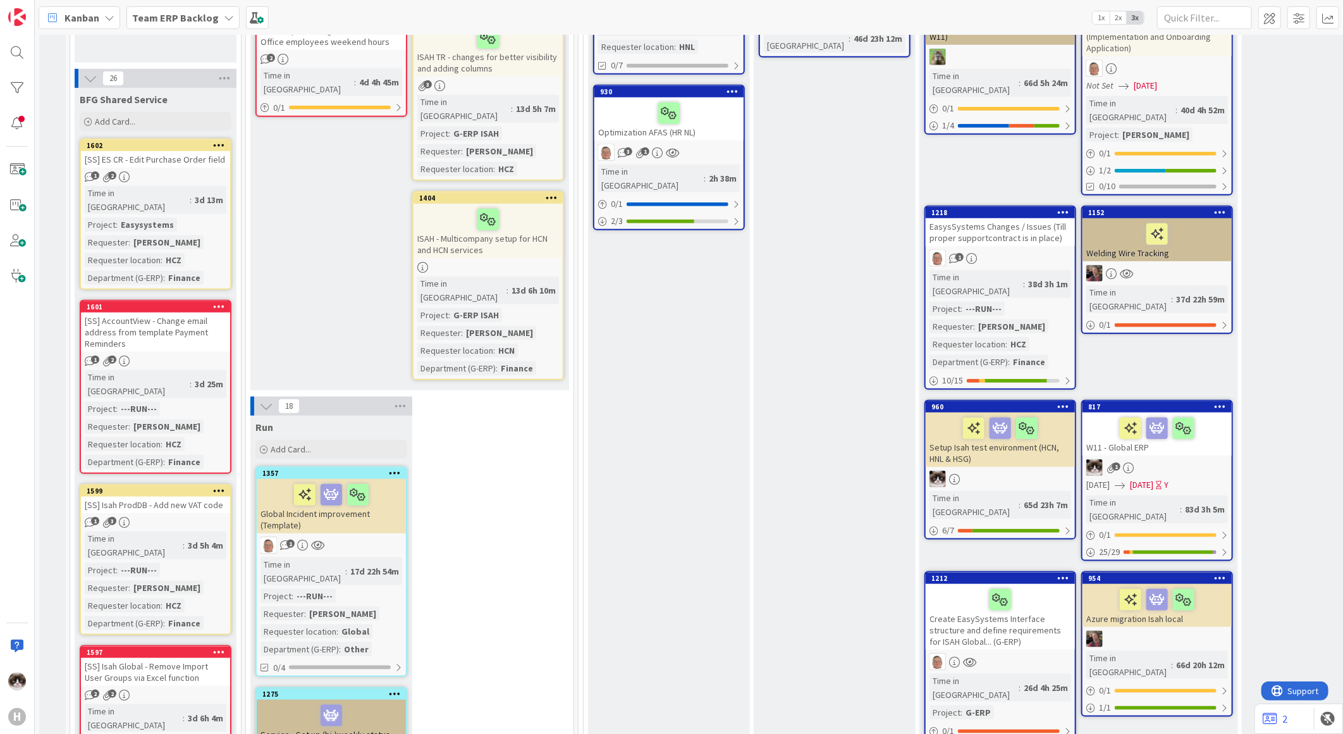
click at [263, 399] on icon at bounding box center [266, 406] width 14 height 14
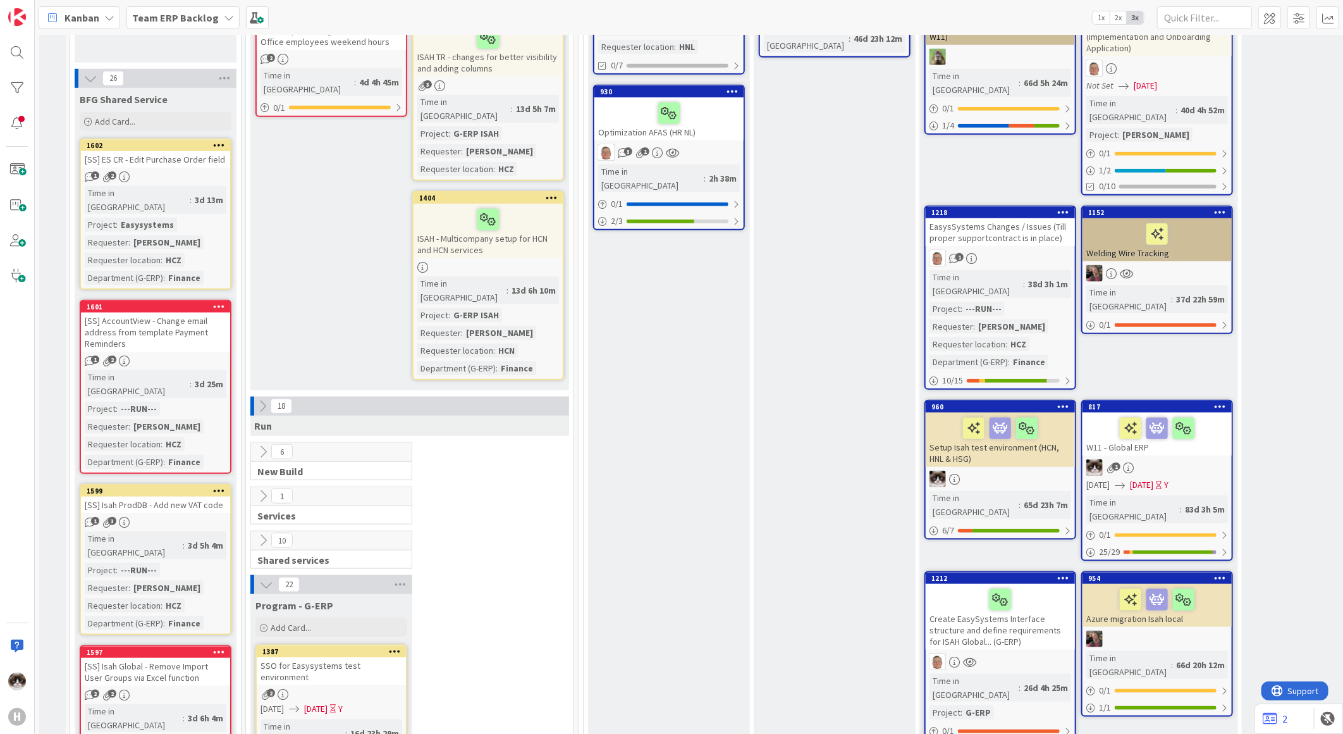
click at [266, 577] on icon at bounding box center [266, 584] width 14 height 14
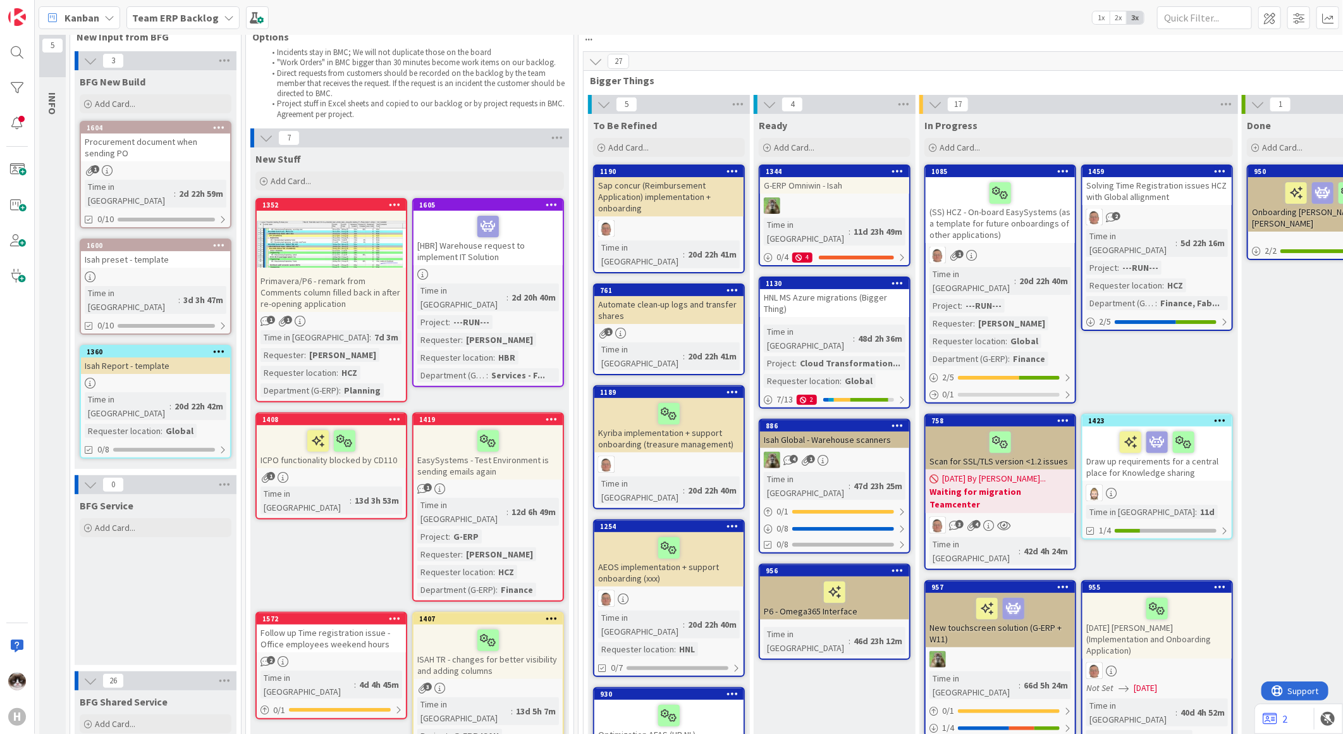
scroll to position [0, 0]
